Goal: Task Accomplishment & Management: Use online tool/utility

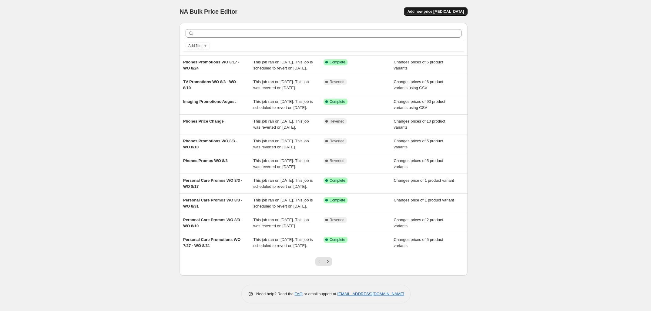
click at [426, 12] on span "Add new price [MEDICAL_DATA]" at bounding box center [436, 11] width 56 height 5
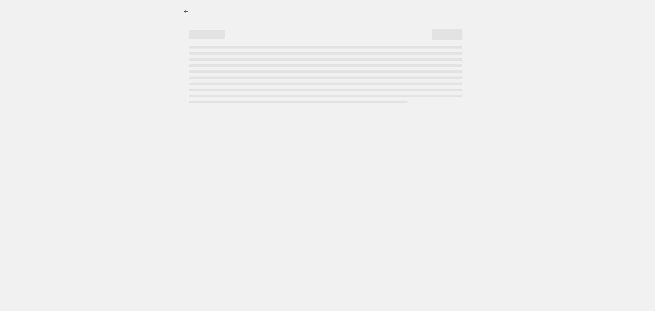
select select "percentage"
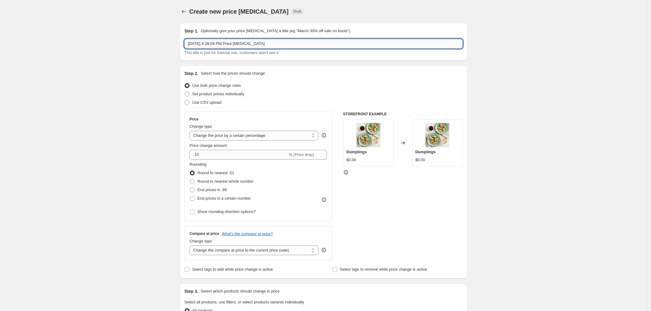
click at [216, 44] on input "[DATE] 4:28:04 PM Price [MEDICAL_DATA]" at bounding box center [323, 44] width 278 height 10
drag, startPoint x: 255, startPoint y: 43, endPoint x: 80, endPoint y: 32, distance: 175.4
click at [80, 31] on div "Create new price [MEDICAL_DATA]. This page is ready Create new price [MEDICAL_D…" at bounding box center [323, 304] width 647 height 608
drag, startPoint x: 269, startPoint y: 42, endPoint x: 117, endPoint y: 23, distance: 153.5
click at [121, 25] on div "Create new price [MEDICAL_DATA]. This page is ready Create new price [MEDICAL_D…" at bounding box center [323, 304] width 647 height 608
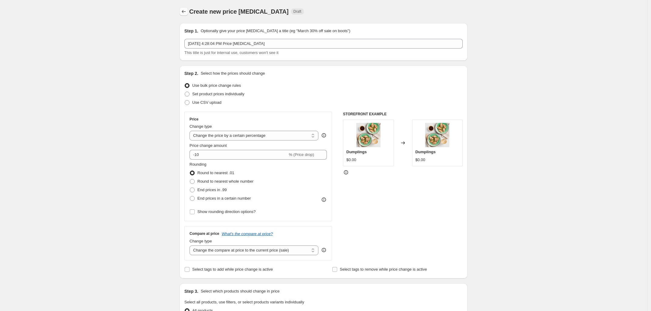
click at [184, 11] on icon "Price change jobs" at bounding box center [184, 11] width 6 height 6
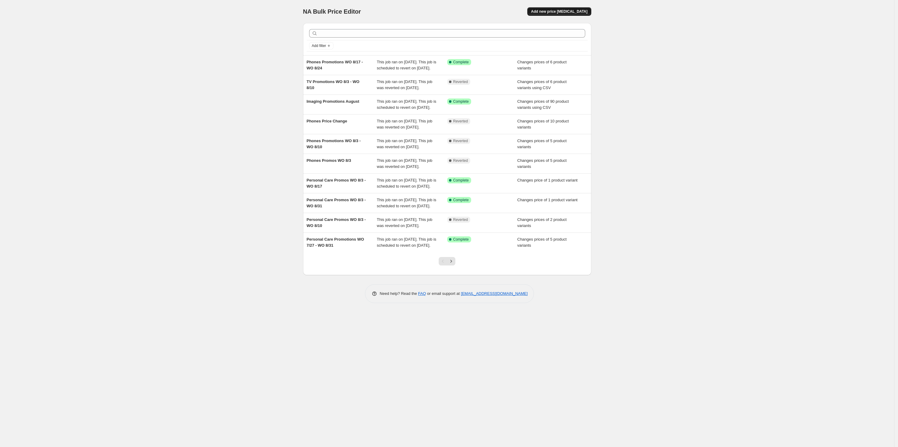
click at [561, 14] on button "Add new price [MEDICAL_DATA]" at bounding box center [559, 11] width 64 height 8
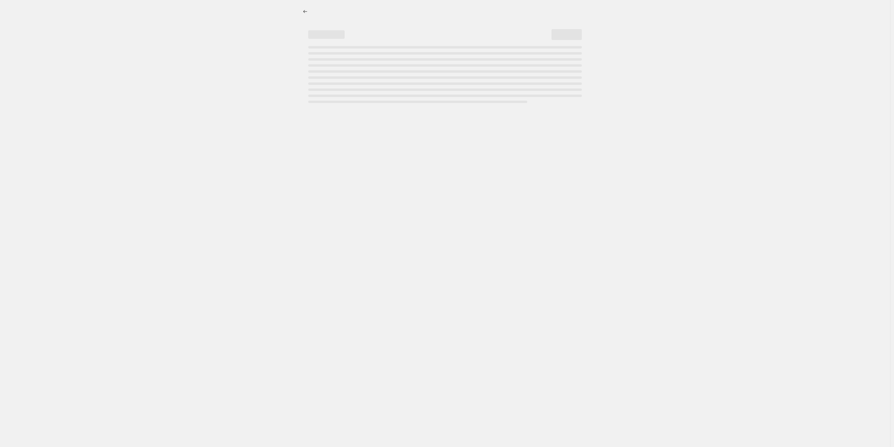
select select "percentage"
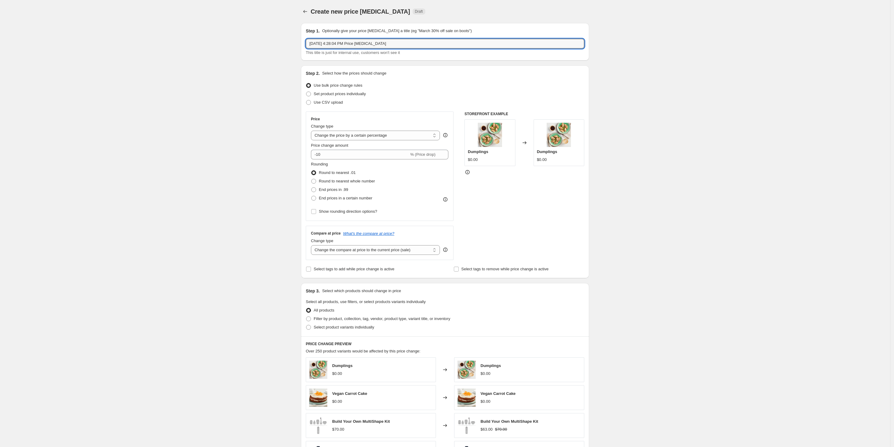
drag, startPoint x: 388, startPoint y: 44, endPoint x: 207, endPoint y: 43, distance: 181.4
click at [208, 43] on div "Create new price [MEDICAL_DATA]. This page is ready Create new price [MEDICAL_D…" at bounding box center [445, 304] width 890 height 608
type input "Personal Care LV65 Promotion"
click at [329, 101] on span "Use CSV upload" at bounding box center [328, 102] width 29 height 5
click at [306, 100] on input "Use CSV upload" at bounding box center [306, 100] width 0 height 0
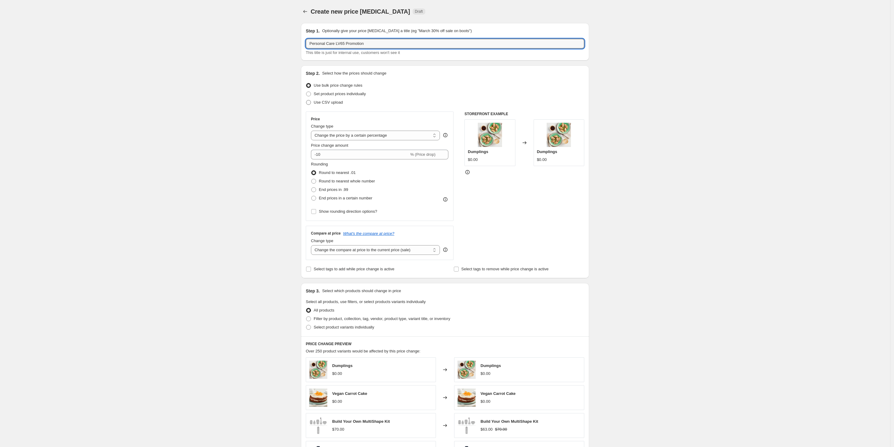
radio input "true"
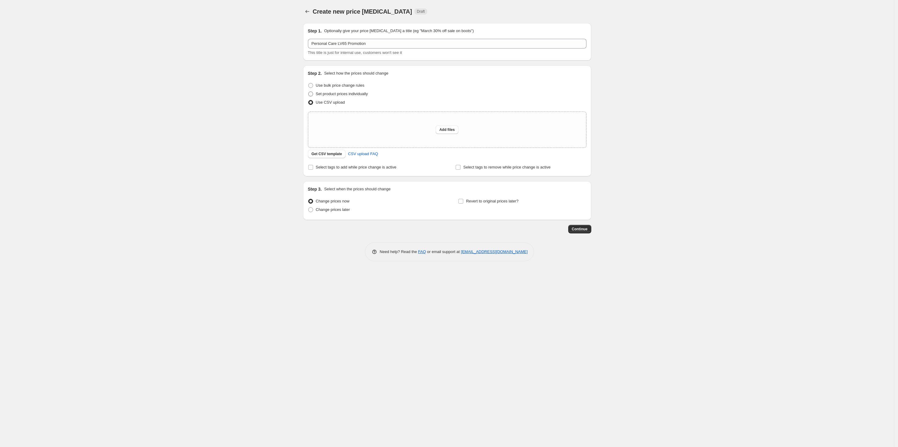
click at [355, 95] on span "Set product prices individually" at bounding box center [342, 94] width 52 height 5
click at [308, 92] on input "Set product prices individually" at bounding box center [308, 92] width 0 height 0
radio input "true"
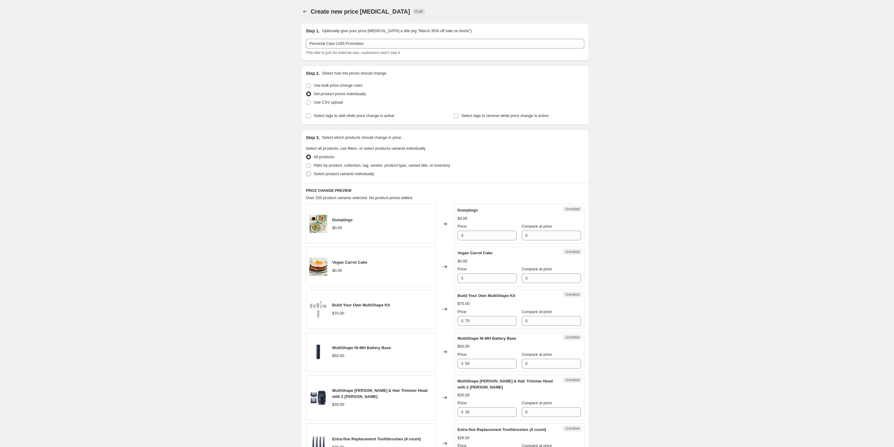
click at [328, 174] on span "Select product variants individually" at bounding box center [344, 174] width 60 height 5
click at [306, 172] on input "Select product variants individually" at bounding box center [306, 172] width 0 height 0
radio input "true"
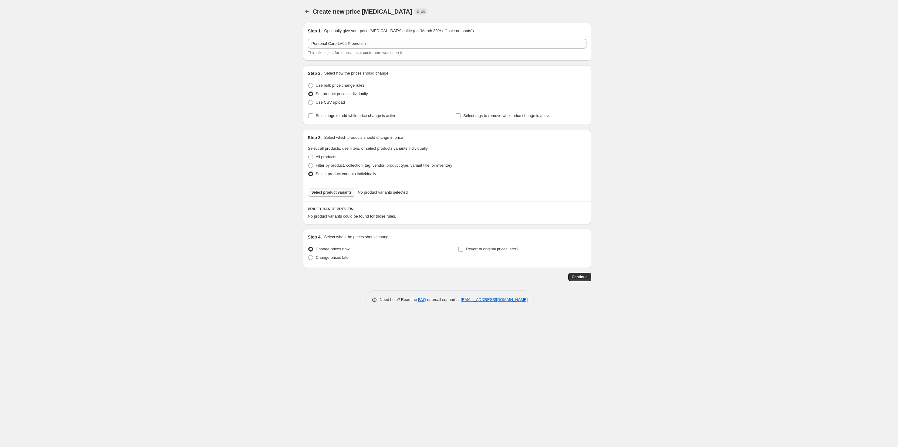
click at [331, 191] on span "Select product variants" at bounding box center [331, 192] width 40 height 5
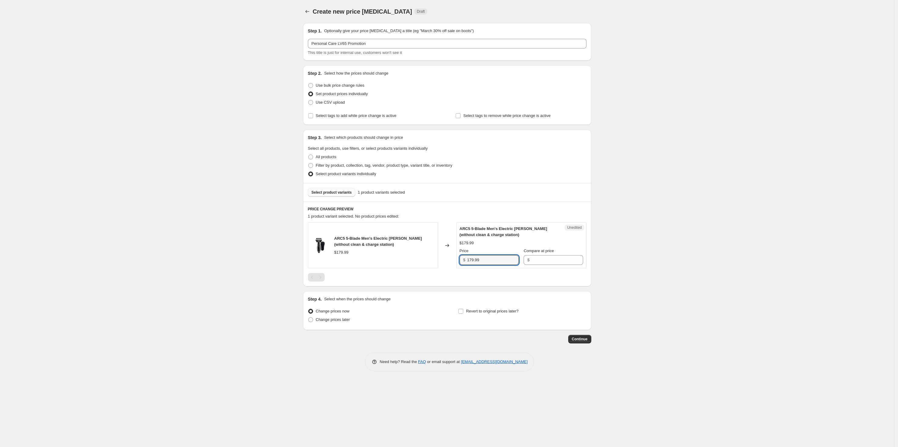
drag, startPoint x: 491, startPoint y: 261, endPoint x: 446, endPoint y: 263, distance: 44.3
click at [446, 263] on div "ARC5 5-Blade Men's Electric [PERSON_NAME] (without clean & charge station) $179…" at bounding box center [447, 246] width 278 height 46
type input "179.99"
click at [555, 261] on input "Compare at price" at bounding box center [557, 260] width 52 height 10
paste input "179.99"
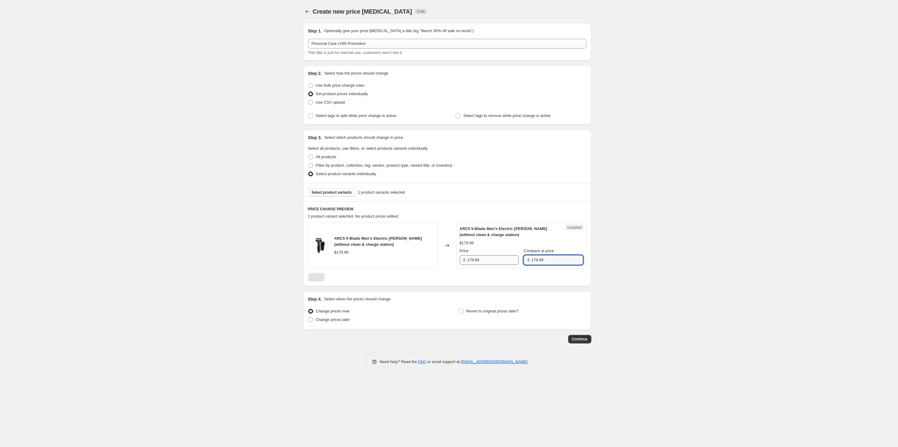
type input "179.99"
drag, startPoint x: 488, startPoint y: 260, endPoint x: 420, endPoint y: 259, distance: 67.9
click at [422, 259] on div "ARC5 5-Blade Men's Electric [PERSON_NAME] (without clean & charge station) $179…" at bounding box center [447, 246] width 278 height 46
type input "164.99"
click at [489, 311] on span "Revert to original prices later?" at bounding box center [492, 311] width 52 height 5
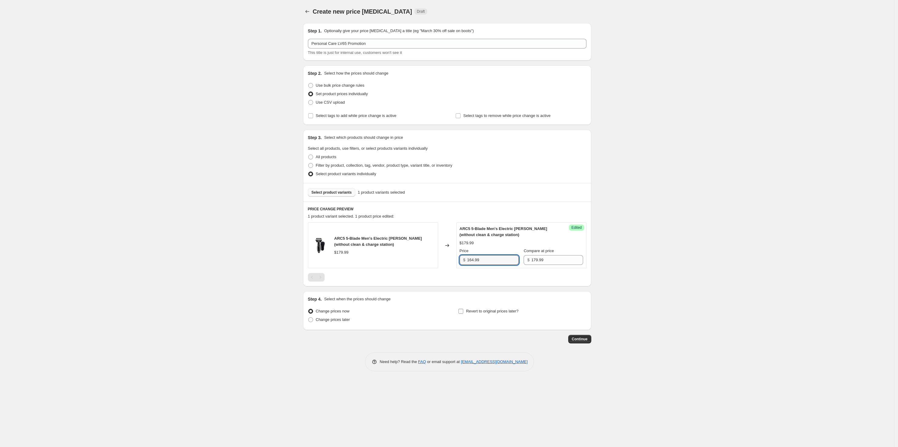
click at [463, 311] on input "Revert to original prices later?" at bounding box center [460, 311] width 5 height 5
checkbox input "true"
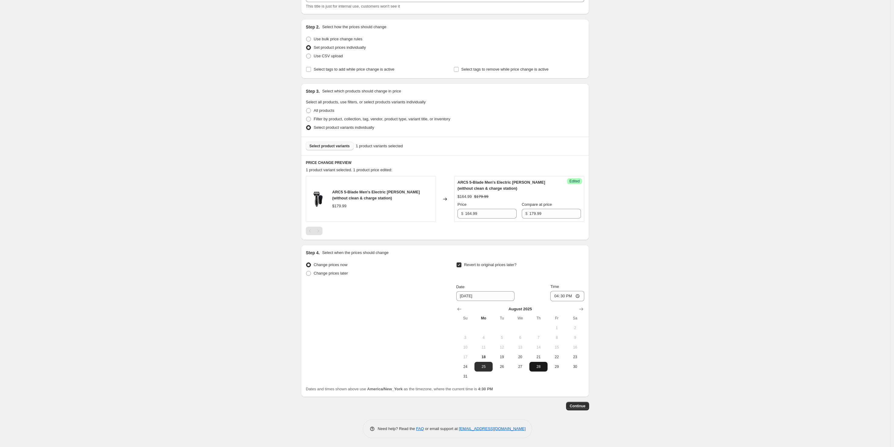
scroll to position [47, 0]
click at [574, 311] on span "23" at bounding box center [574, 357] width 13 height 5
type input "[DATE]"
click at [569, 297] on input "16:30" at bounding box center [567, 296] width 34 height 10
click at [560, 297] on input "16:30" at bounding box center [567, 296] width 34 height 10
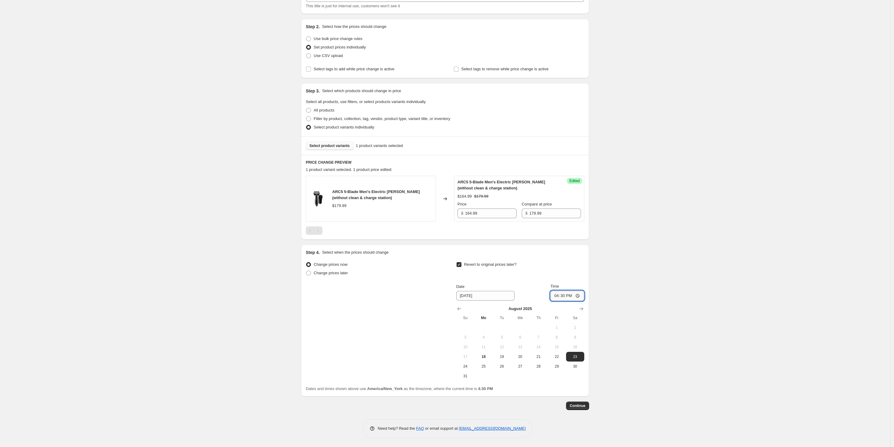
click at [557, 297] on input "16:30" at bounding box center [567, 296] width 34 height 10
type input "23:59"
click at [608, 311] on div "Create new price [MEDICAL_DATA]. This page is ready Create new price [MEDICAL_D…" at bounding box center [445, 200] width 890 height 494
click at [582, 311] on span "Continue" at bounding box center [578, 406] width 16 height 5
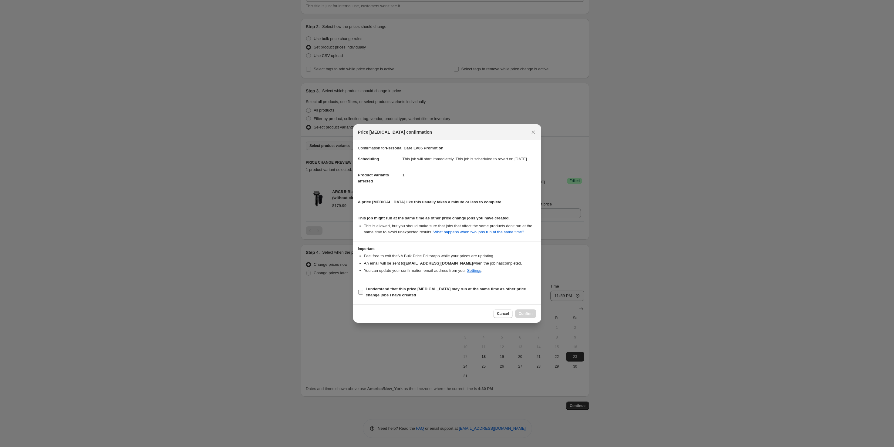
click at [371, 294] on b "I understand that this price [MEDICAL_DATA] may run at the same time as other p…" at bounding box center [446, 292] width 160 height 11
click at [363, 294] on input "I understand that this price [MEDICAL_DATA] may run at the same time as other p…" at bounding box center [360, 292] width 5 height 5
checkbox input "true"
click at [528, 311] on span "Confirm" at bounding box center [526, 313] width 14 height 5
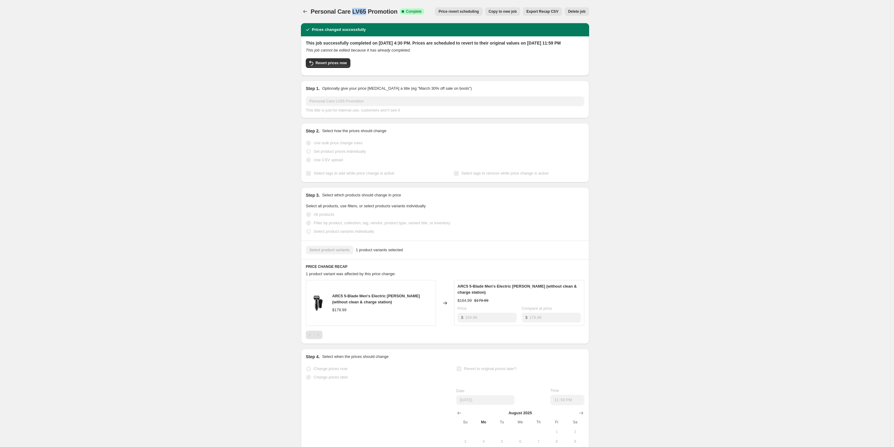
drag, startPoint x: 353, startPoint y: 14, endPoint x: 364, endPoint y: 13, distance: 11.5
click at [364, 13] on span "Personal Care LV65 Promotion" at bounding box center [354, 11] width 87 height 7
copy span "LV65"
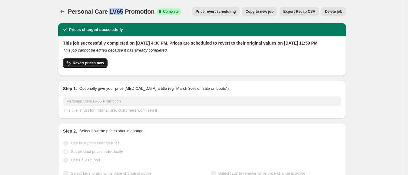
click at [91, 66] on span "Revert prices now" at bounding box center [88, 63] width 31 height 5
checkbox input "false"
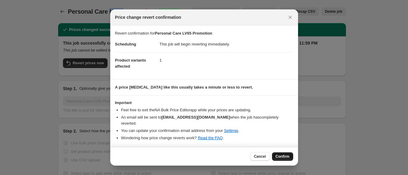
click at [285, 159] on button "Confirm" at bounding box center [282, 156] width 21 height 8
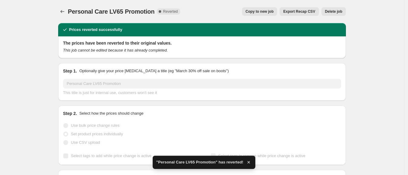
click at [258, 12] on span "Copy to new job" at bounding box center [260, 11] width 28 height 5
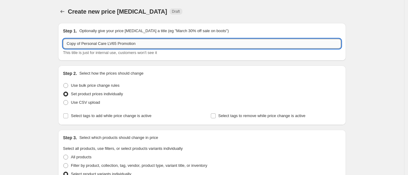
click at [229, 42] on input "Copy of Personal Care LV65 Promotion" at bounding box center [202, 44] width 278 height 10
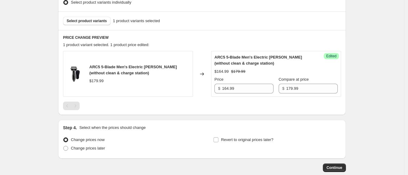
scroll to position [172, 0]
type input "Copy of Personal Care LV65 Promotion - Revised Start time"
click at [98, 149] on span "Change prices later" at bounding box center [88, 148] width 34 height 5
click at [64, 146] on input "Change prices later" at bounding box center [63, 146] width 0 height 0
radio input "true"
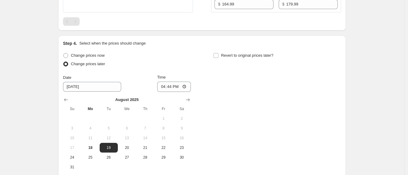
scroll to position [259, 0]
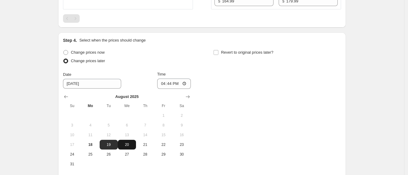
click at [129, 142] on span "20" at bounding box center [126, 144] width 13 height 5
type input "[DATE]"
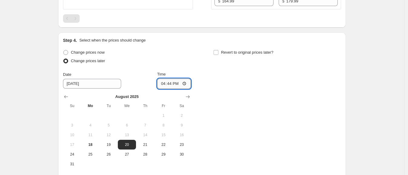
click at [186, 83] on input "16:44" at bounding box center [174, 84] width 34 height 10
click at [166, 86] on input "16:44" at bounding box center [174, 84] width 34 height 10
type input "00:00"
click at [217, 50] on input "Revert to original prices later?" at bounding box center [216, 52] width 5 height 5
checkbox input "true"
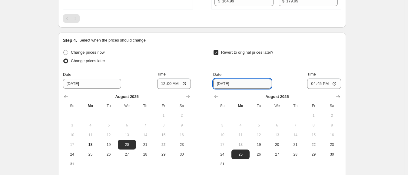
click at [255, 88] on input "[DATE]" at bounding box center [242, 84] width 58 height 10
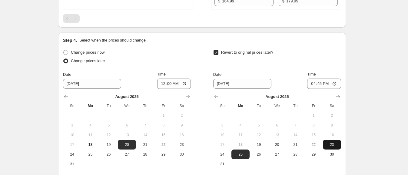
click at [334, 142] on span "23" at bounding box center [332, 144] width 13 height 5
type input "[DATE]"
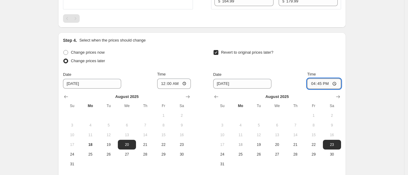
click at [315, 82] on input "16:45" at bounding box center [325, 84] width 34 height 10
type input "23:59"
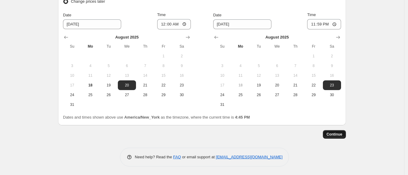
click at [345, 135] on button "Continue" at bounding box center [334, 134] width 23 height 8
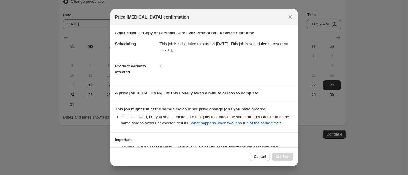
scroll to position [40, 0]
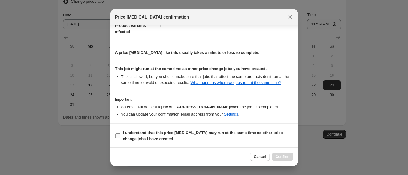
click at [174, 132] on b "I understand that this price [MEDICAL_DATA] may run at the same time as other p…" at bounding box center [203, 135] width 160 height 11
click at [120, 133] on input "I understand that this price [MEDICAL_DATA] may run at the same time as other p…" at bounding box center [118, 135] width 5 height 5
checkbox input "true"
click at [284, 159] on span "Confirm" at bounding box center [283, 156] width 14 height 5
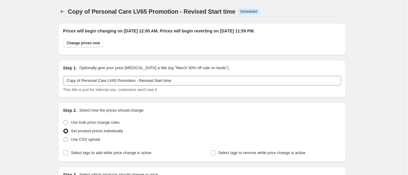
scroll to position [318, 0]
